Goal: Information Seeking & Learning: Learn about a topic

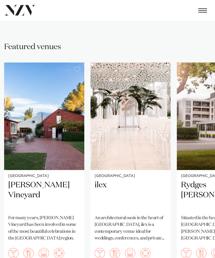
scroll to position [226, 0]
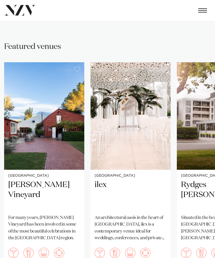
click at [199, 180] on h2 "Rydges [PERSON_NAME]" at bounding box center [217, 195] width 72 height 31
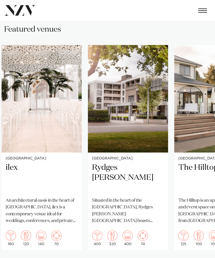
scroll to position [243, 0]
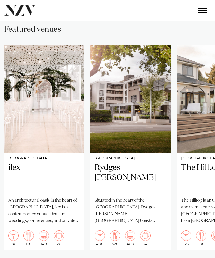
click at [198, 120] on img "4 / 4" at bounding box center [217, 98] width 80 height 107
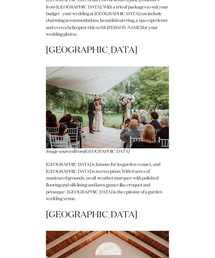
scroll to position [4065, 0]
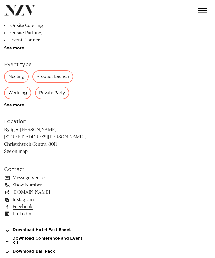
scroll to position [162, 0]
click at [15, 93] on div "Wedding" at bounding box center [17, 93] width 27 height 12
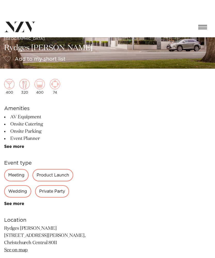
scroll to position [0, 0]
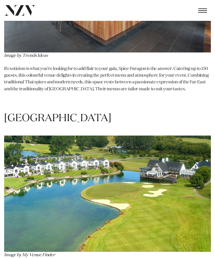
scroll to position [4012, 0]
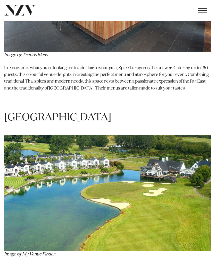
click at [25, 111] on h1 "Peppers Clearwater Resort" at bounding box center [107, 118] width 206 height 14
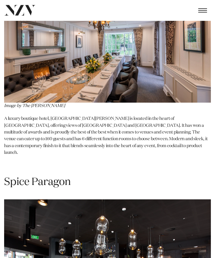
scroll to position [3724, 0]
